Goal: Transaction & Acquisition: Purchase product/service

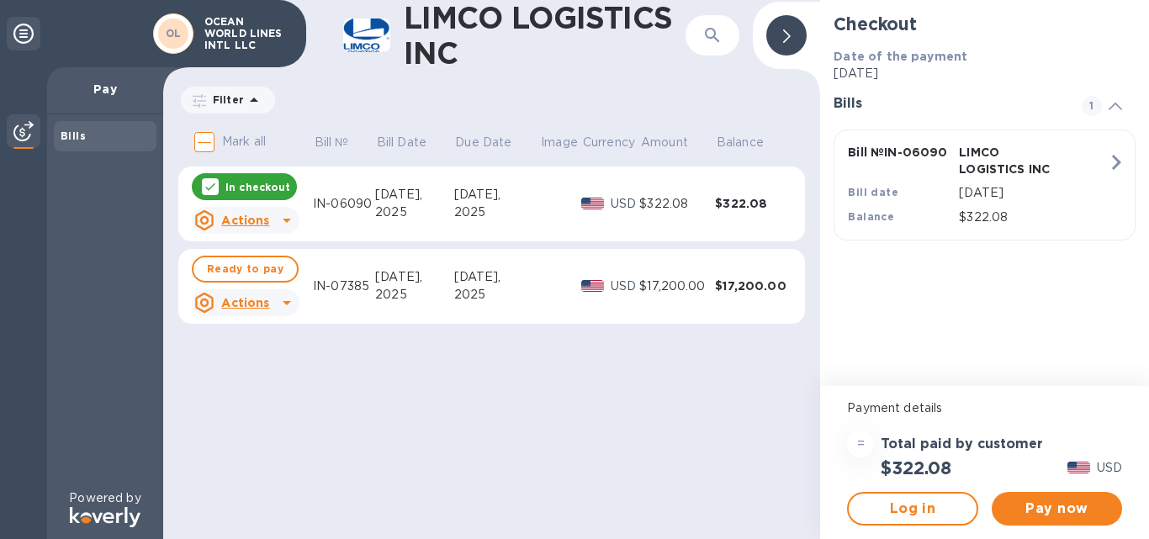
click at [248, 304] on u "Actions" at bounding box center [245, 302] width 48 height 13
click at [215, 189] on div at bounding box center [574, 269] width 1149 height 539
click at [249, 220] on u "Actions" at bounding box center [245, 220] width 48 height 13
click at [266, 294] on b "Open bill" at bounding box center [267, 288] width 56 height 13
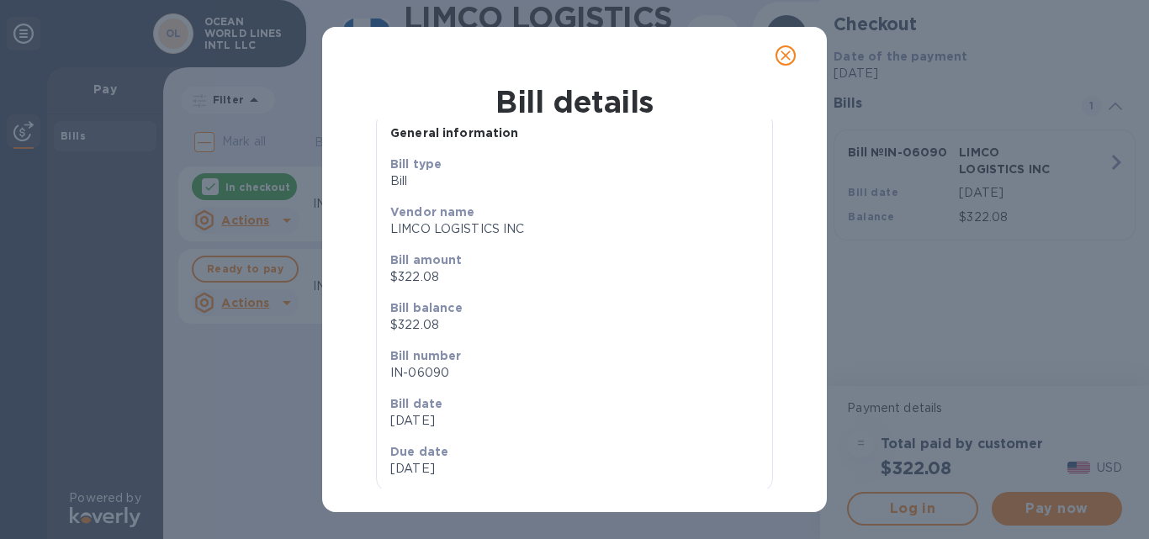
scroll to position [60, 0]
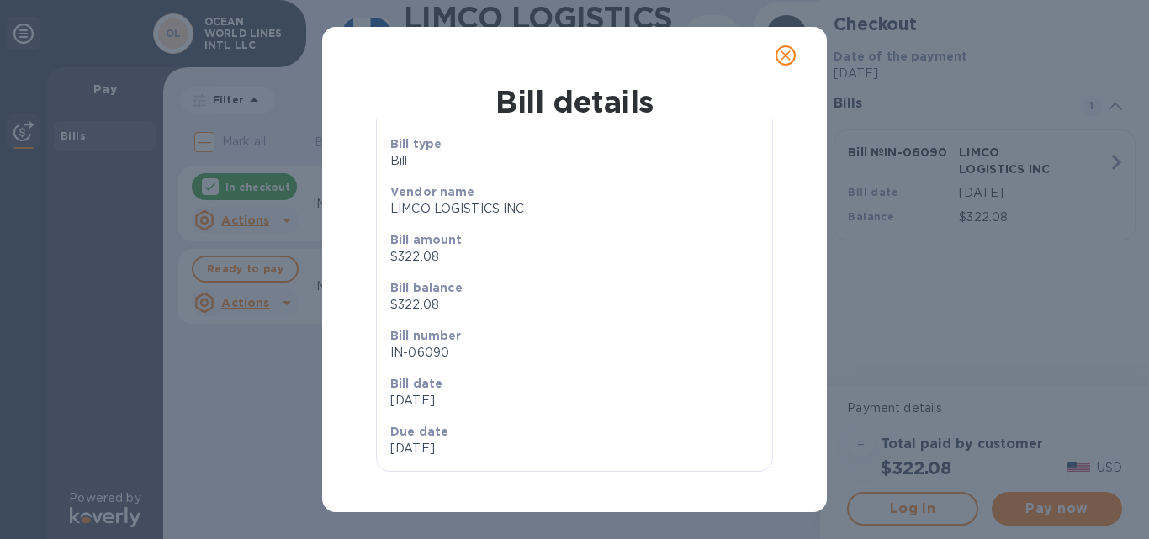
click at [782, 55] on icon "close" at bounding box center [785, 55] width 17 height 17
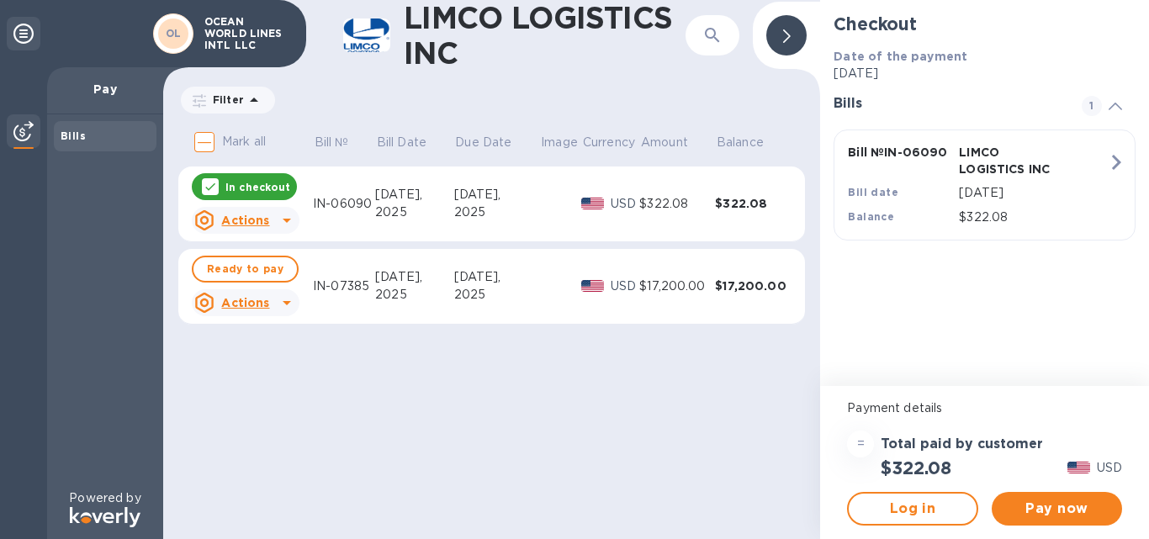
scroll to position [24, 0]
click at [210, 188] on icon at bounding box center [210, 187] width 10 height 8
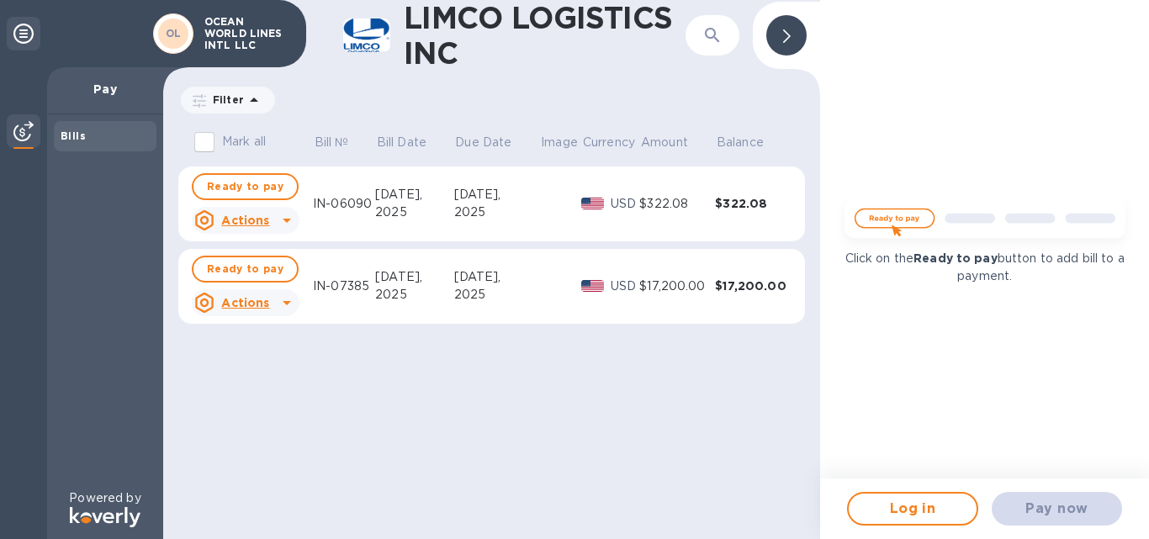
click at [271, 302] on div "Actions" at bounding box center [232, 302] width 82 height 27
click at [270, 379] on p "Open bill" at bounding box center [267, 372] width 56 height 18
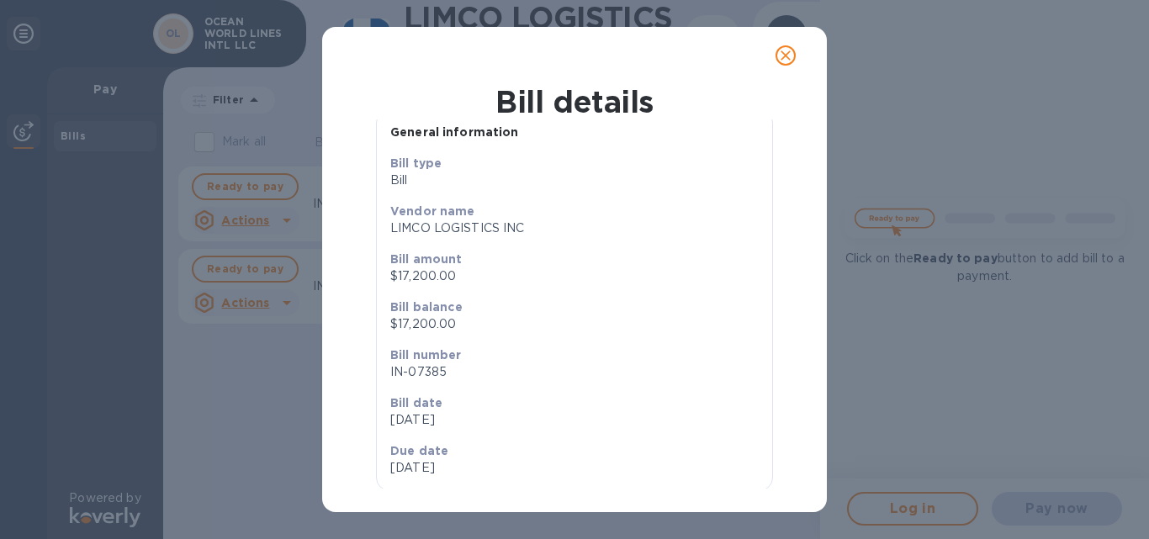
scroll to position [60, 0]
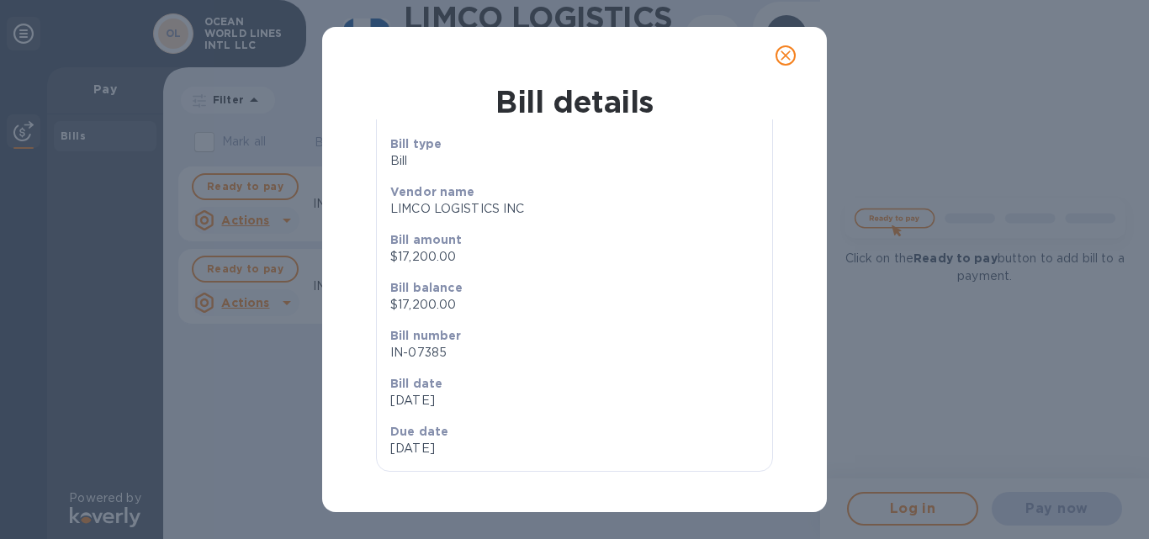
click at [793, 56] on icon "close" at bounding box center [785, 55] width 17 height 17
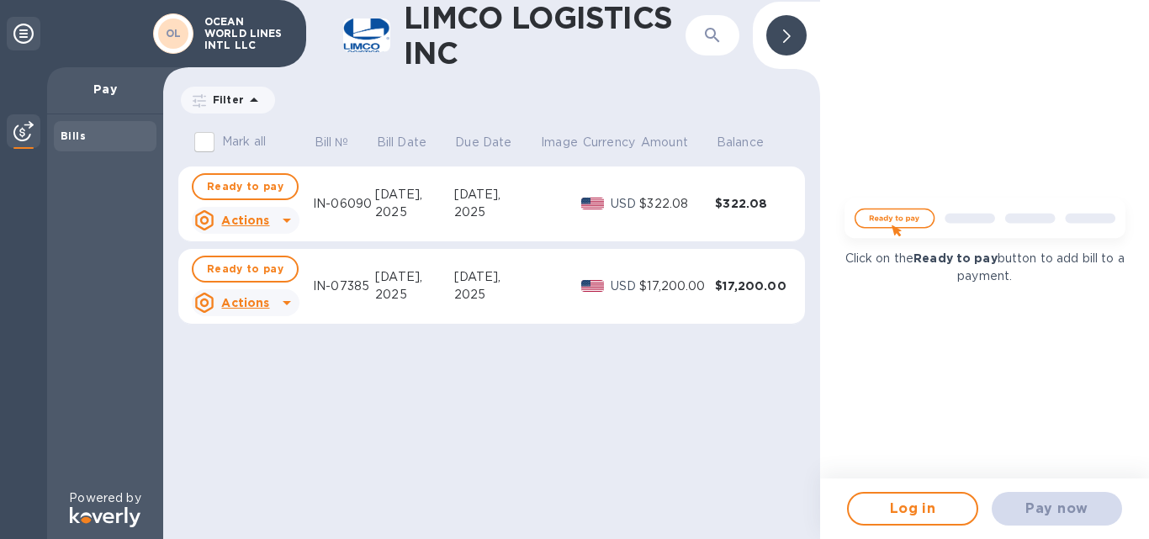
scroll to position [24, 0]
click at [713, 279] on div "$17,200.00" at bounding box center [677, 287] width 76 height 18
click at [242, 275] on span "Ready to pay" at bounding box center [245, 269] width 77 height 20
